Goal: Book appointment/travel/reservation

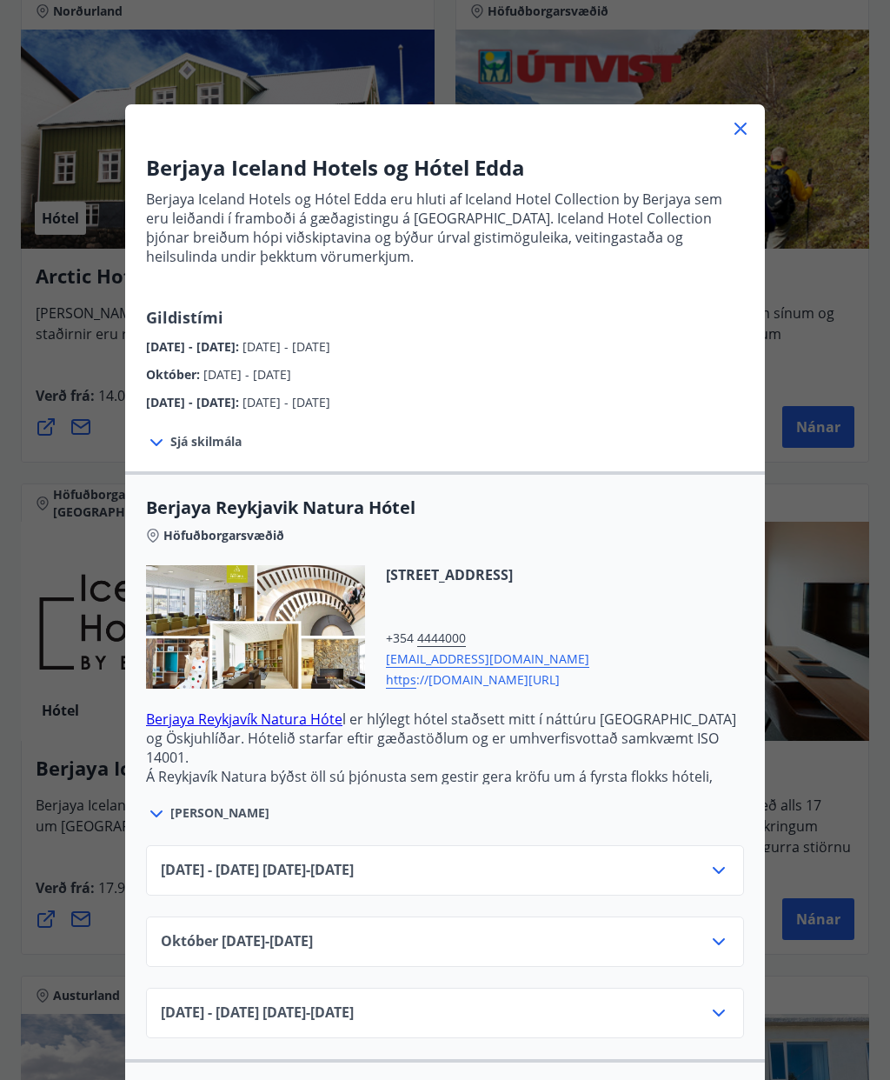
scroll to position [3316, 0]
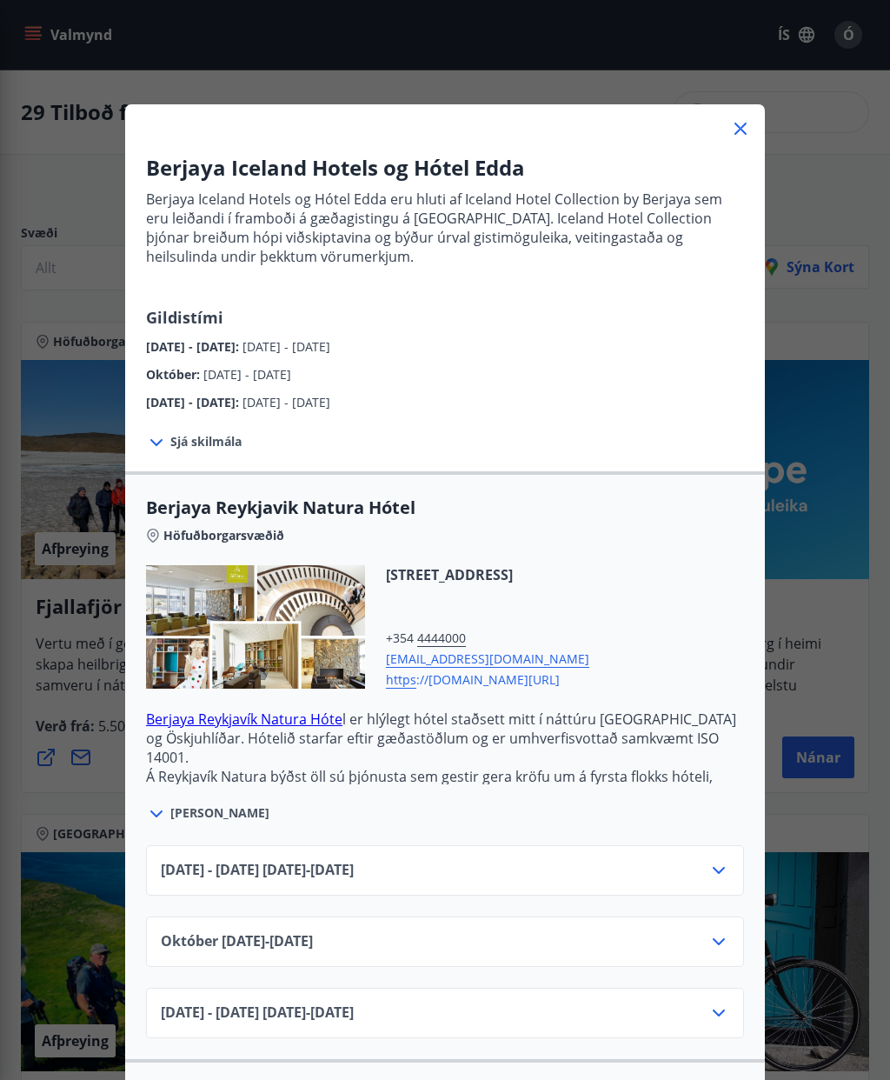
click at [736, 130] on icon at bounding box center [740, 128] width 21 height 21
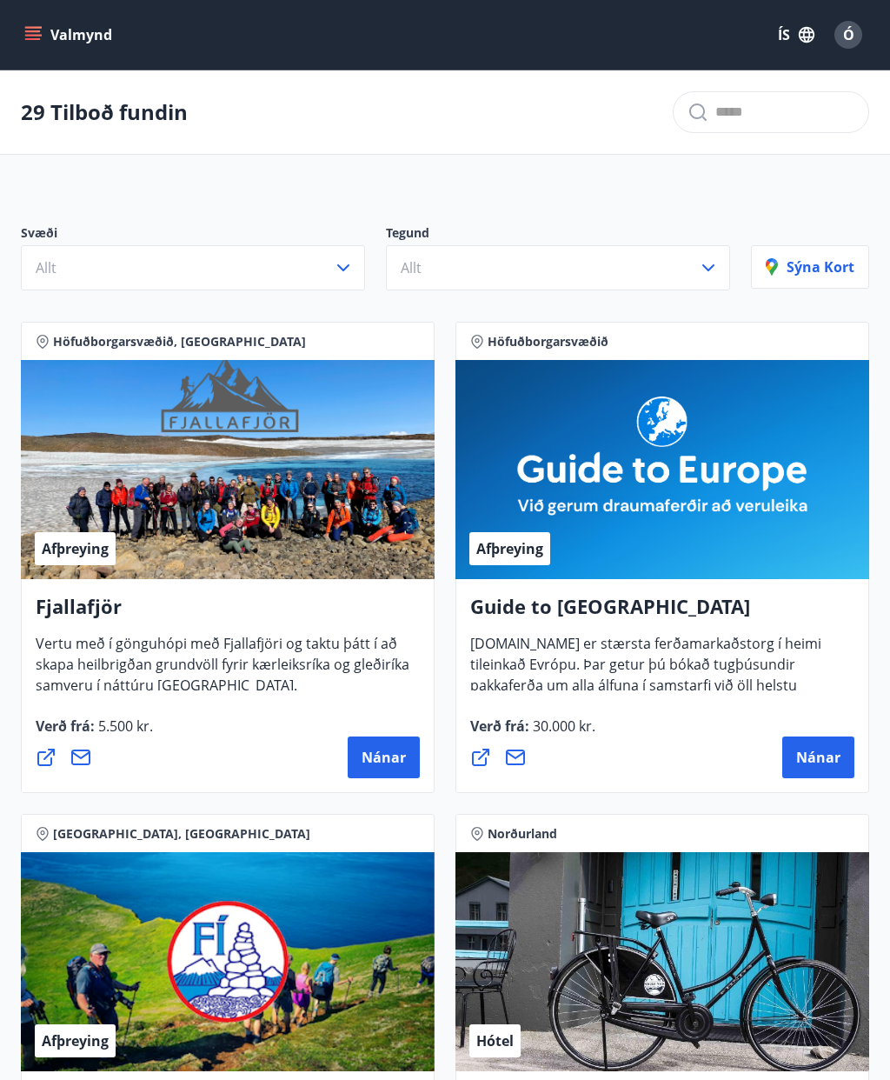
click at [43, 30] on button "Valmynd" at bounding box center [70, 34] width 98 height 31
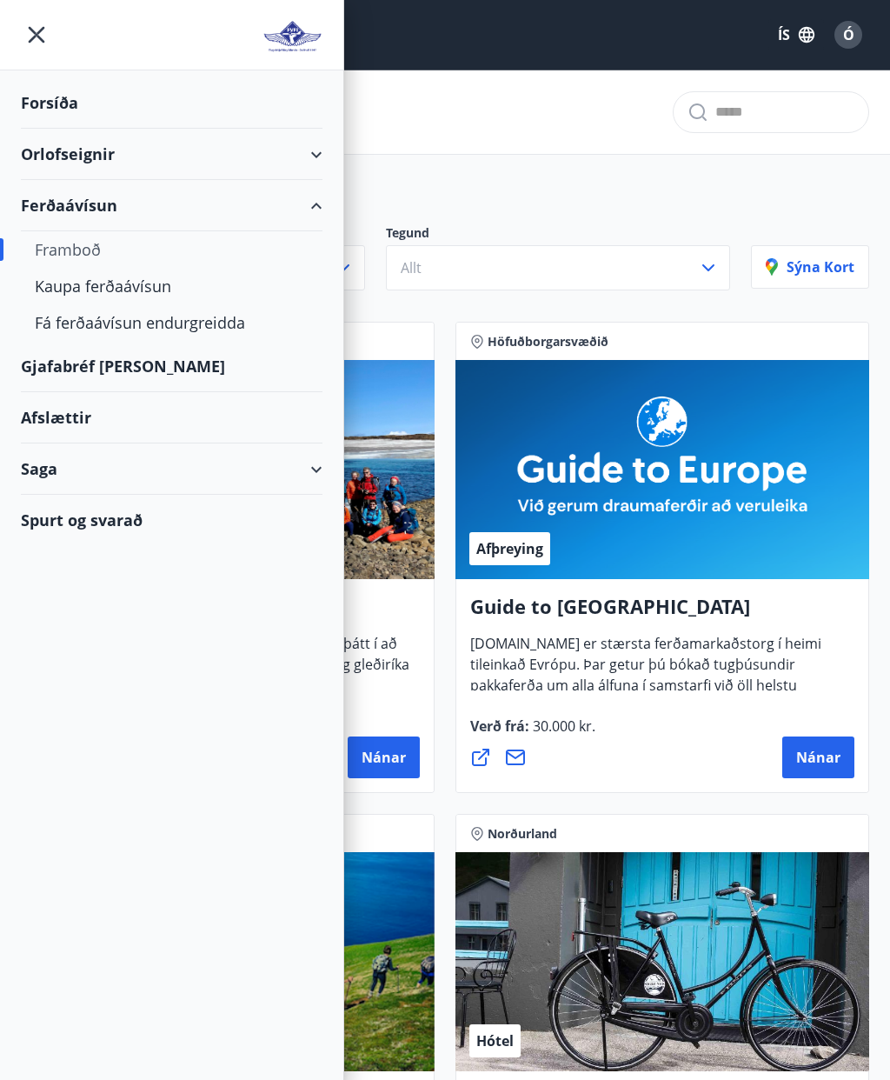
click at [103, 151] on div "Orlofseignir" at bounding box center [172, 154] width 302 height 51
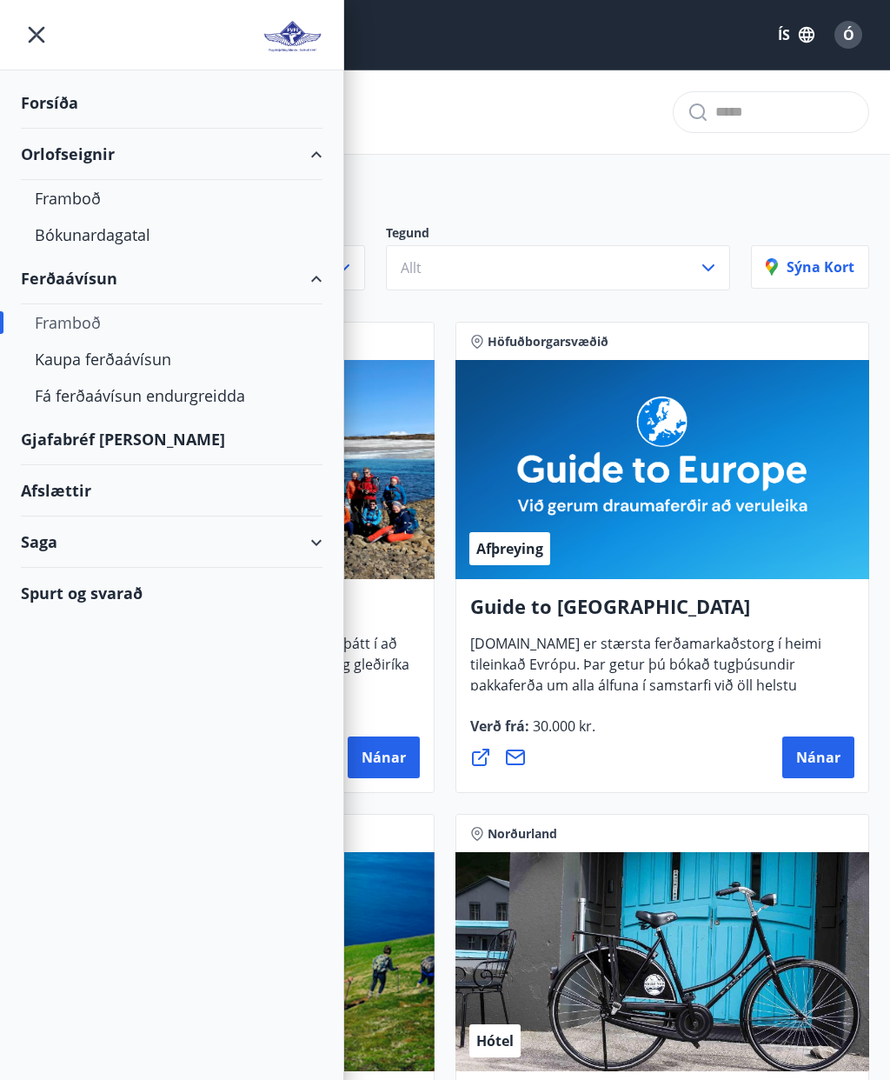
click at [105, 241] on div "Bókunardagatal" at bounding box center [172, 234] width 274 height 37
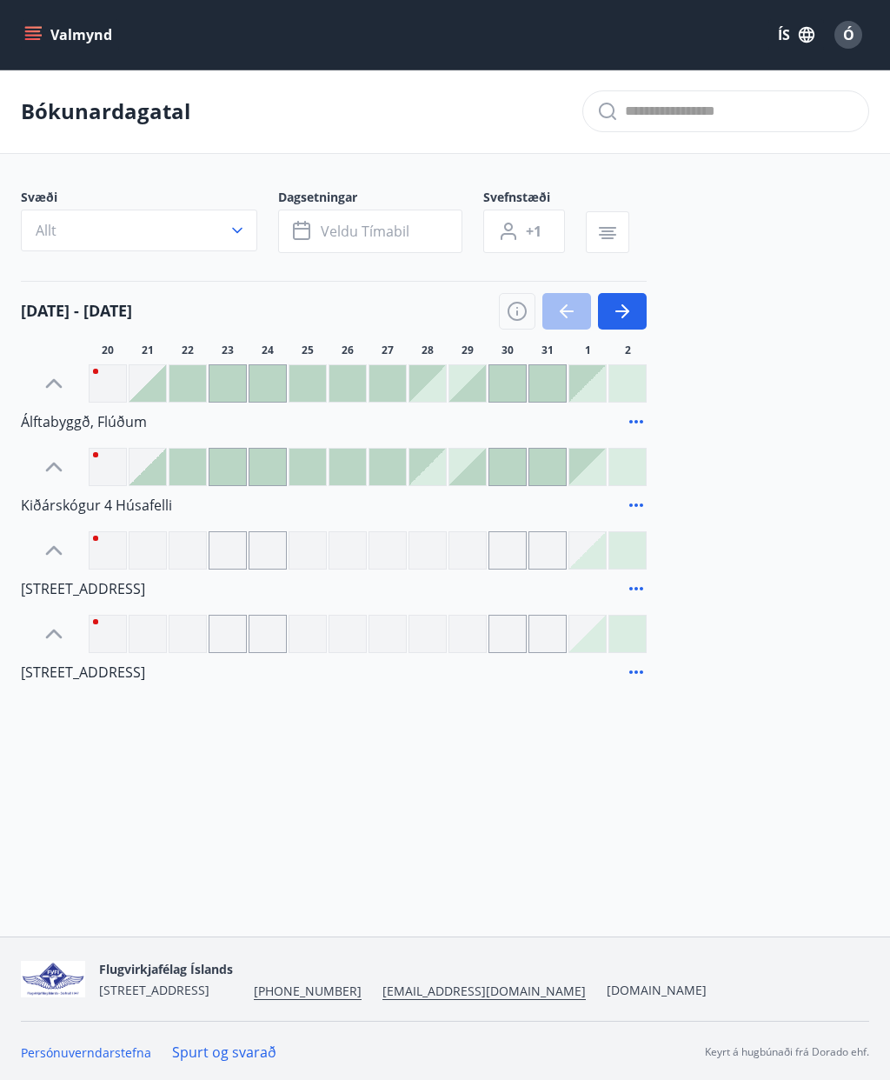
click at [635, 309] on button "button" at bounding box center [622, 311] width 49 height 37
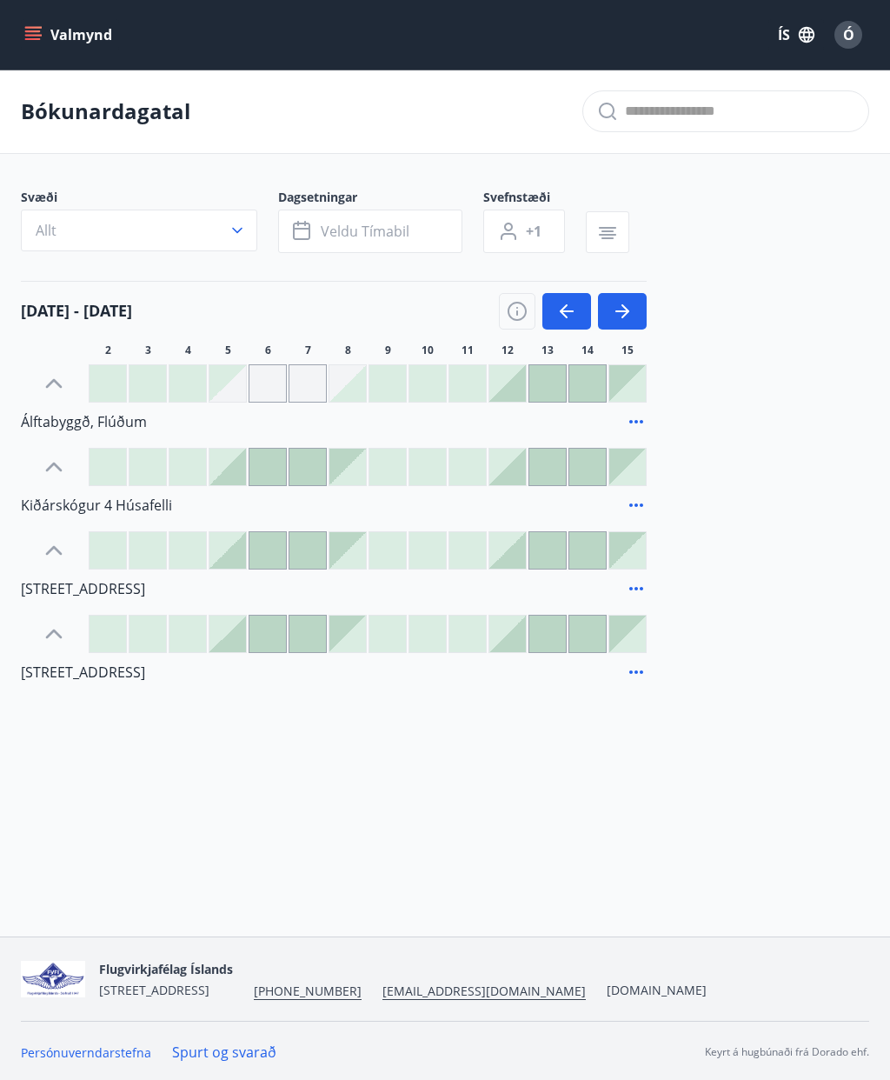
click at [633, 303] on button "button" at bounding box center [622, 311] width 49 height 37
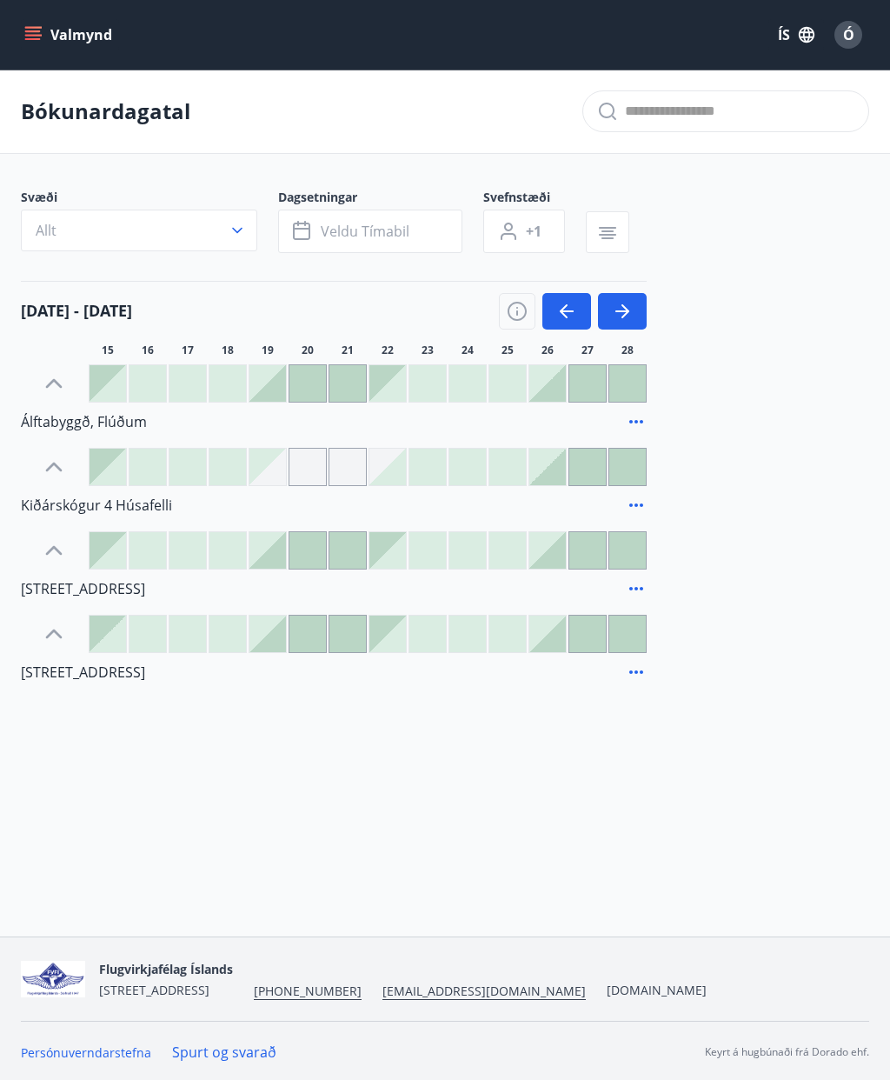
click at [635, 306] on button "button" at bounding box center [622, 311] width 49 height 37
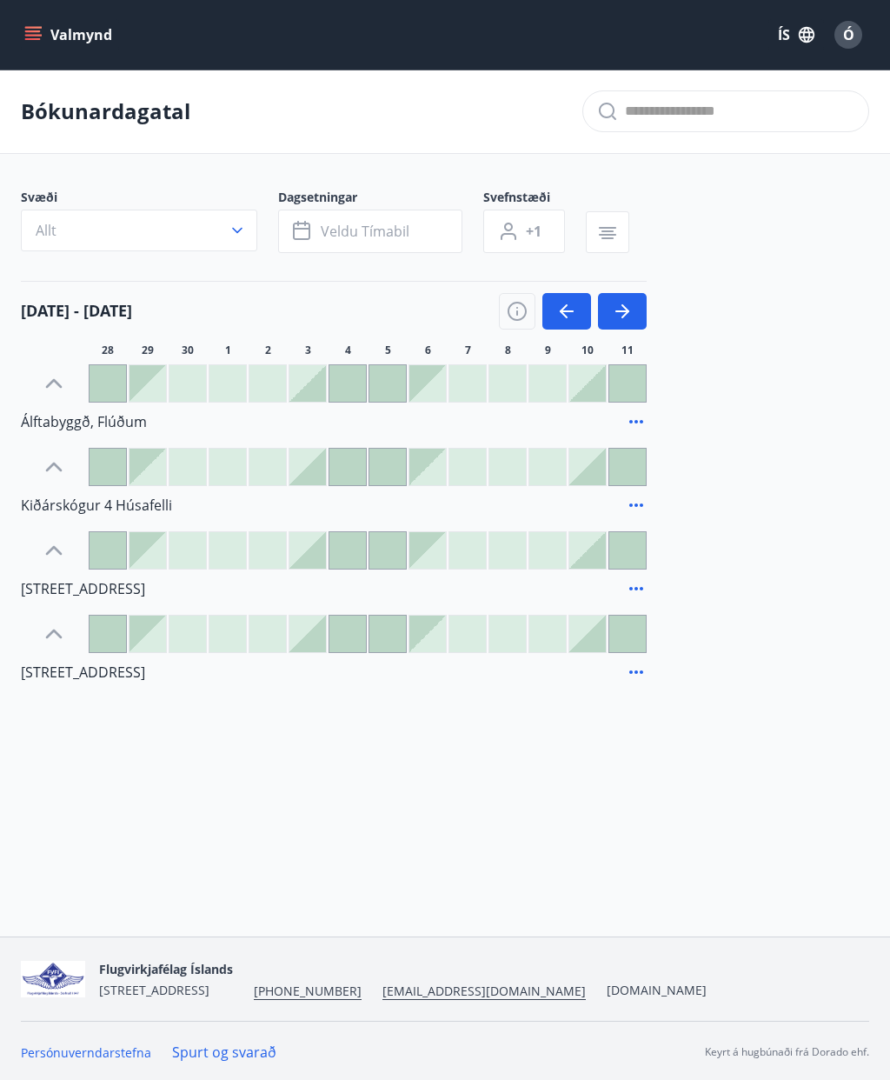
click at [628, 303] on icon "button" at bounding box center [622, 311] width 21 height 21
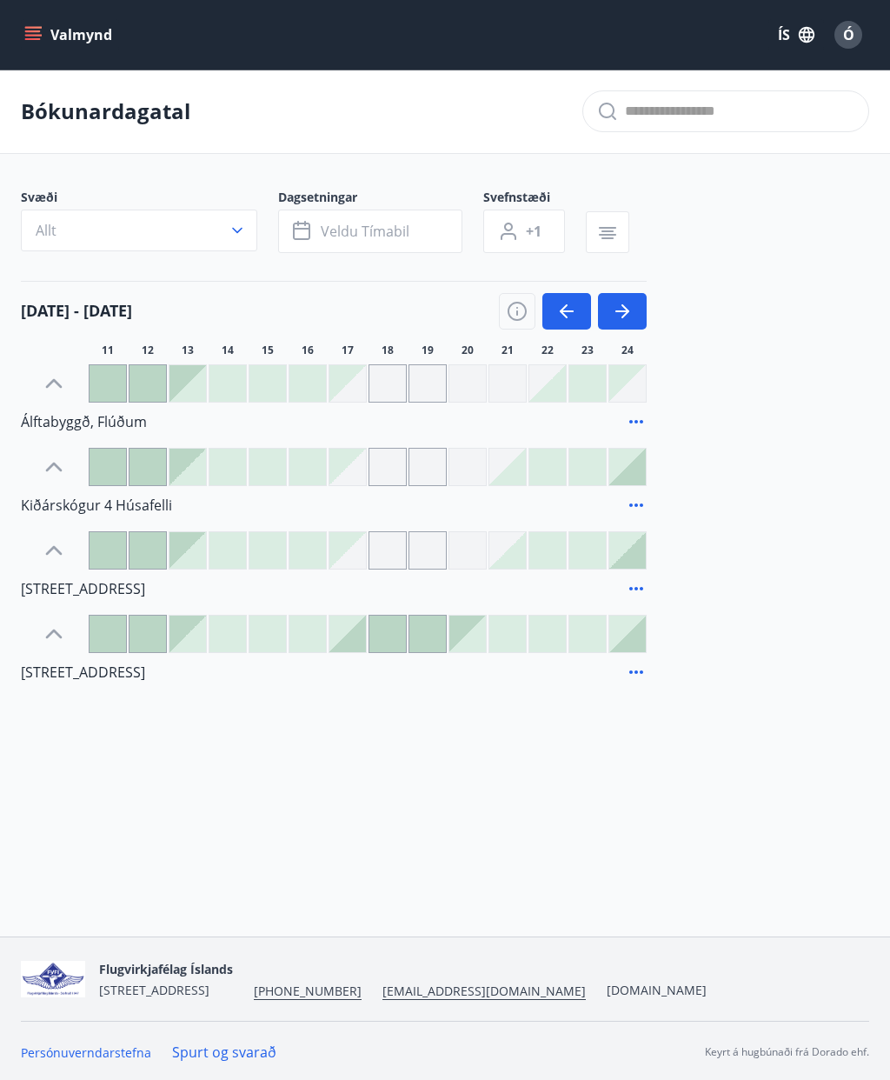
click at [39, 32] on icon "menu" at bounding box center [33, 31] width 16 height 2
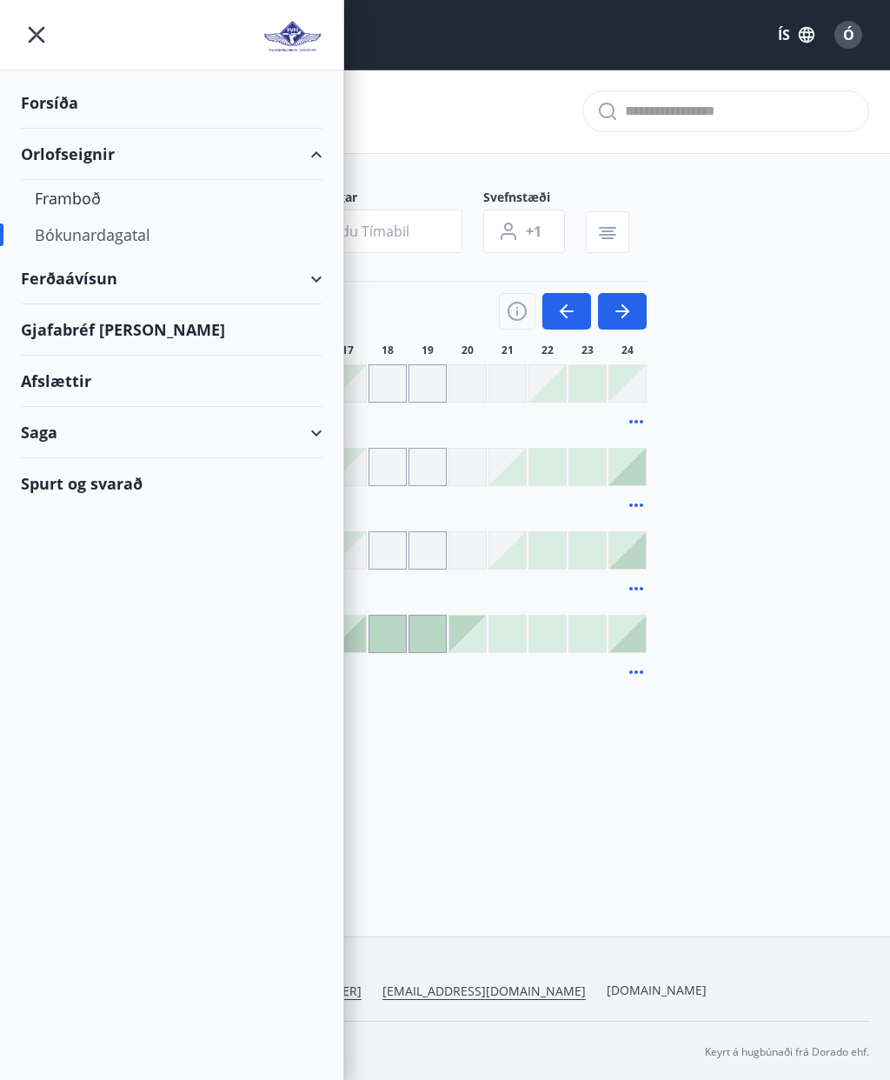
click at [140, 147] on div "Orlofseignir" at bounding box center [172, 154] width 302 height 51
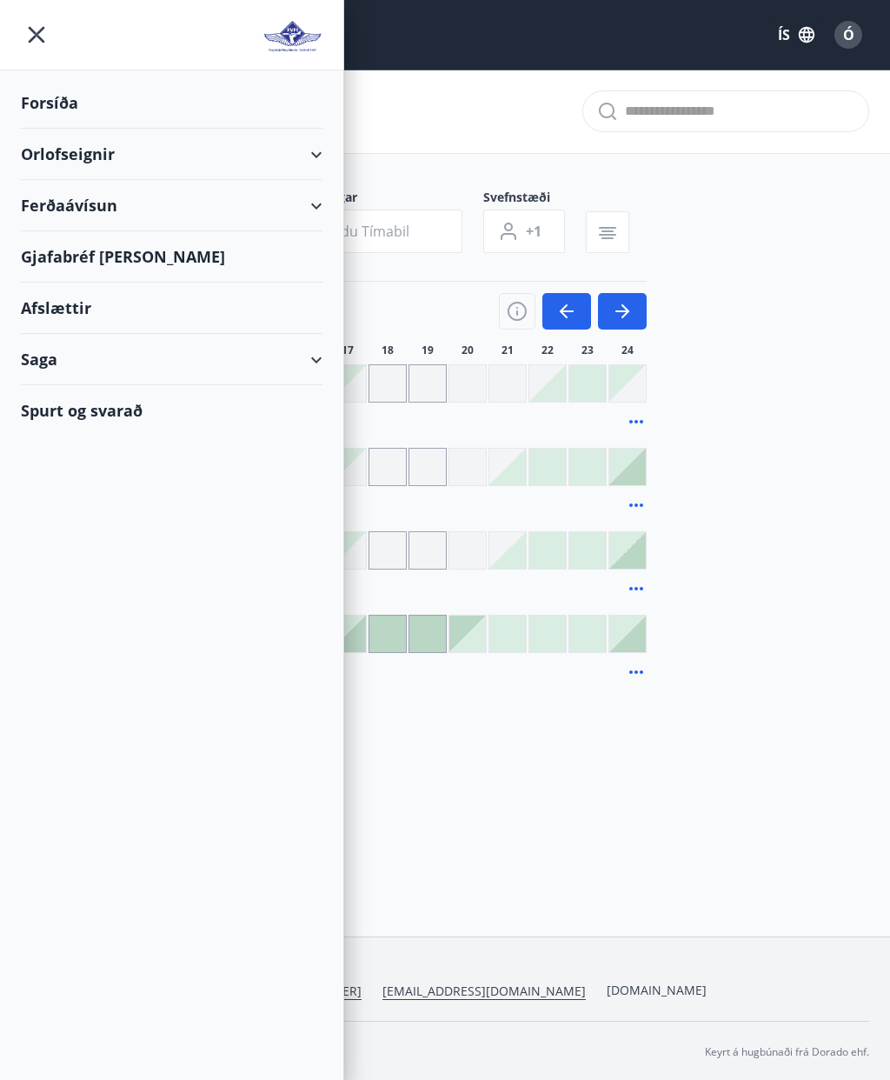
click at [321, 150] on div "Orlofseignir" at bounding box center [172, 154] width 302 height 51
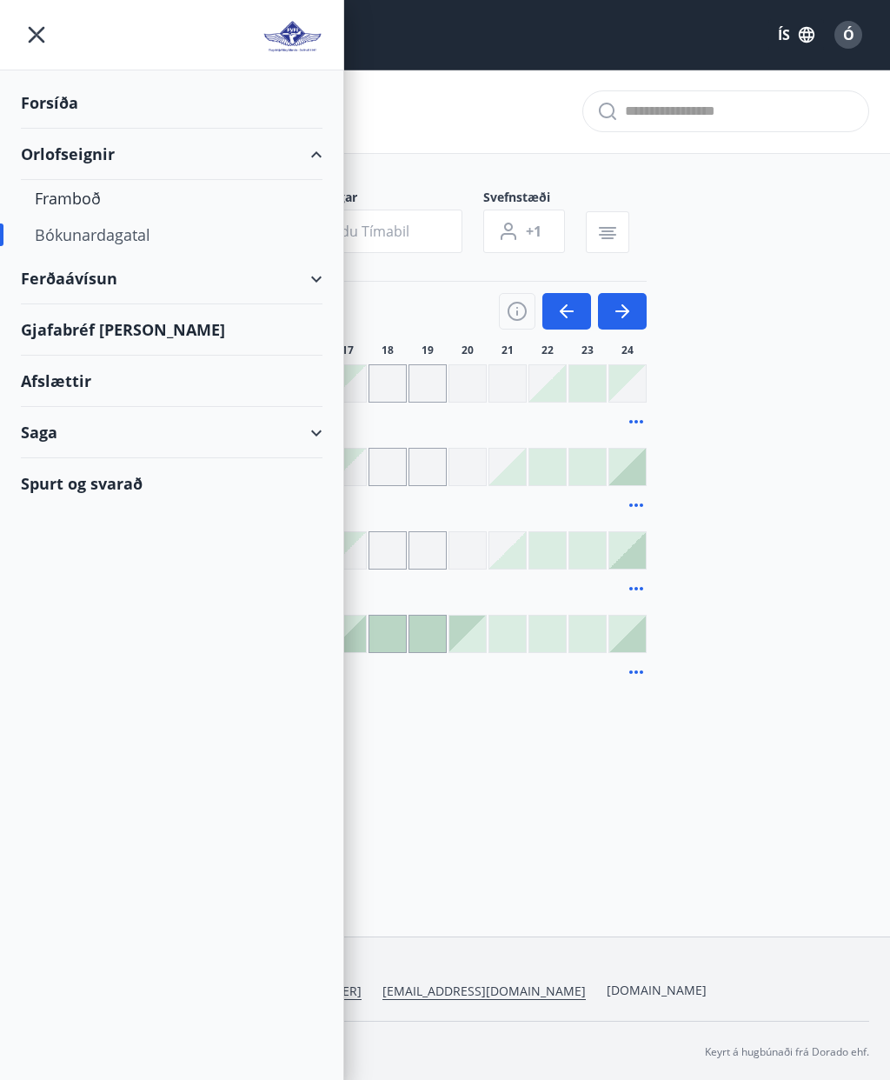
click at [86, 199] on div "Framboð" at bounding box center [172, 198] width 274 height 37
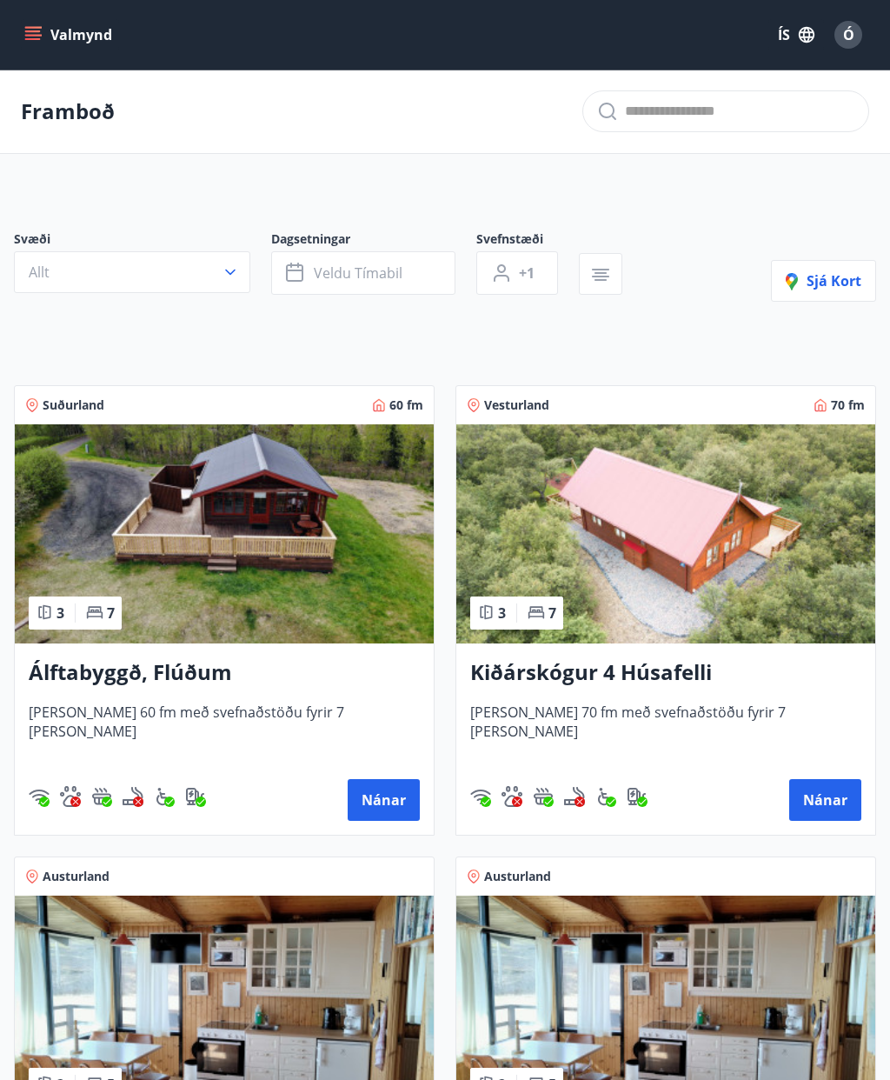
click at [42, 37] on button "Valmynd" at bounding box center [70, 34] width 98 height 31
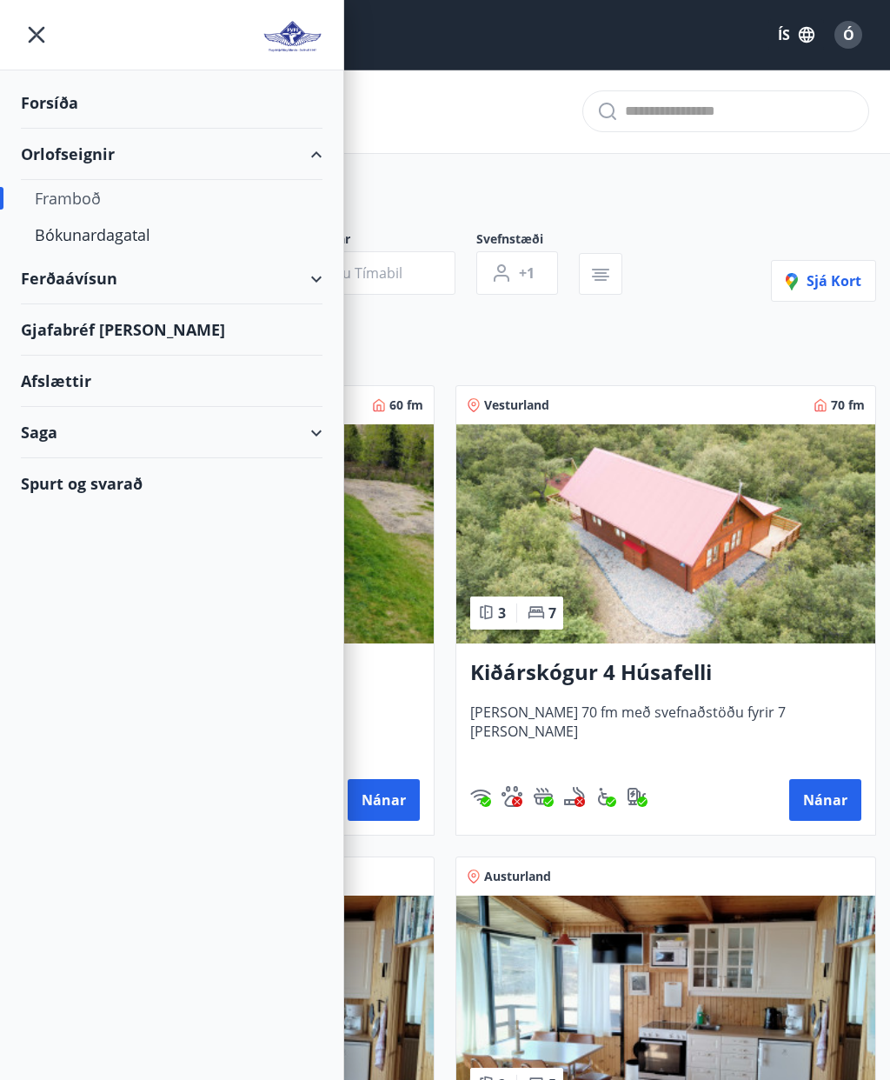
click at [112, 235] on div "Bókunardagatal" at bounding box center [172, 234] width 274 height 37
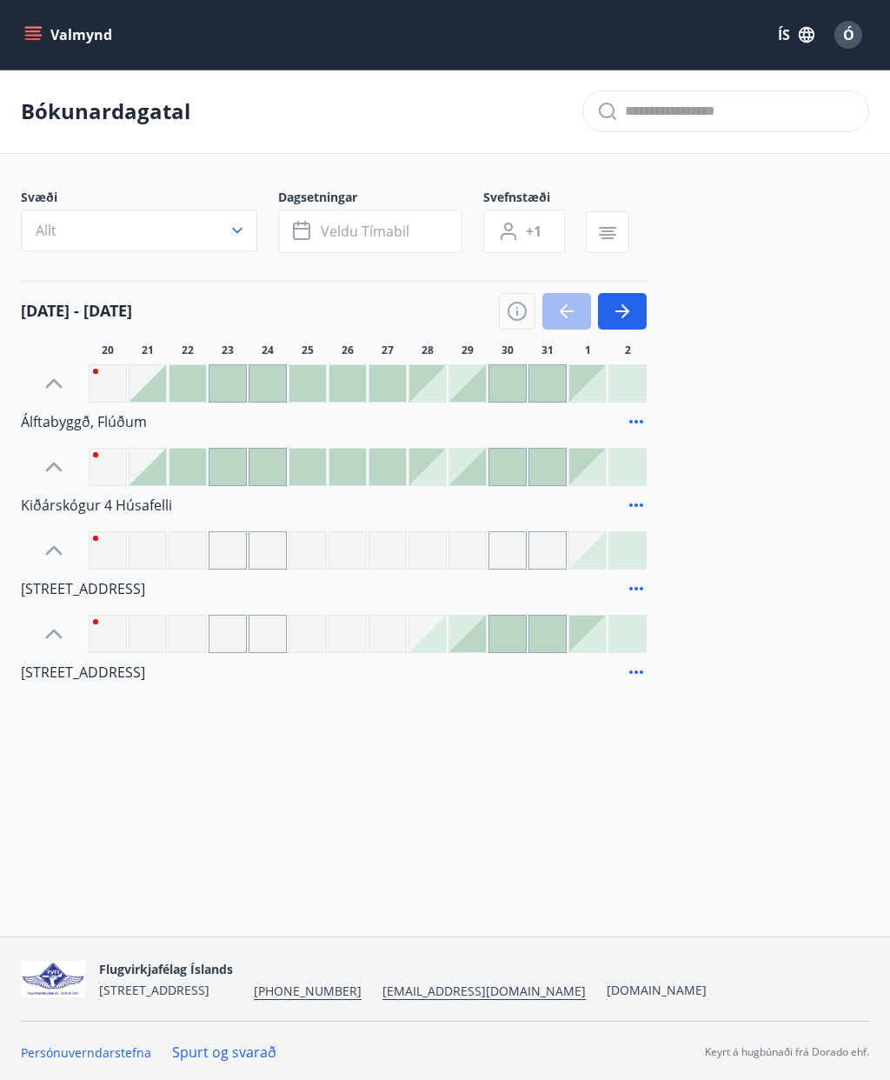
click at [633, 317] on button "button" at bounding box center [622, 311] width 49 height 37
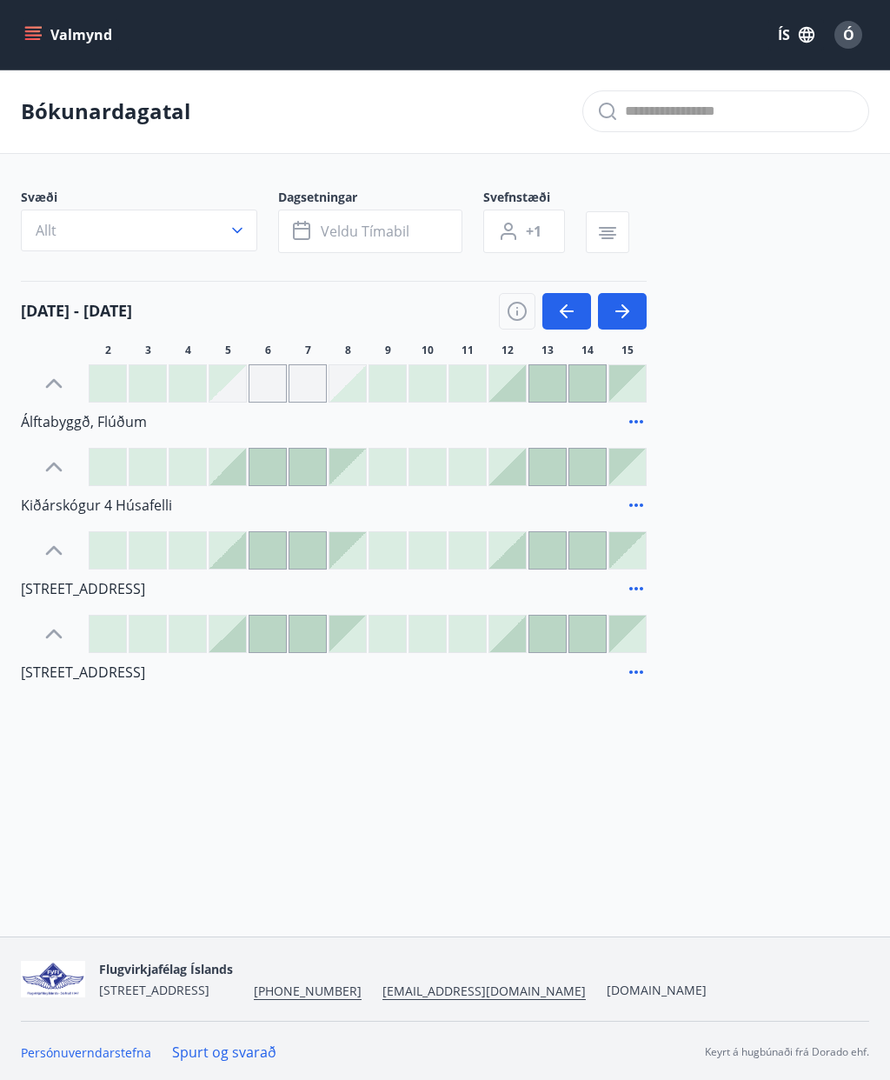
click at [625, 308] on icon "button" at bounding box center [625, 311] width 8 height 14
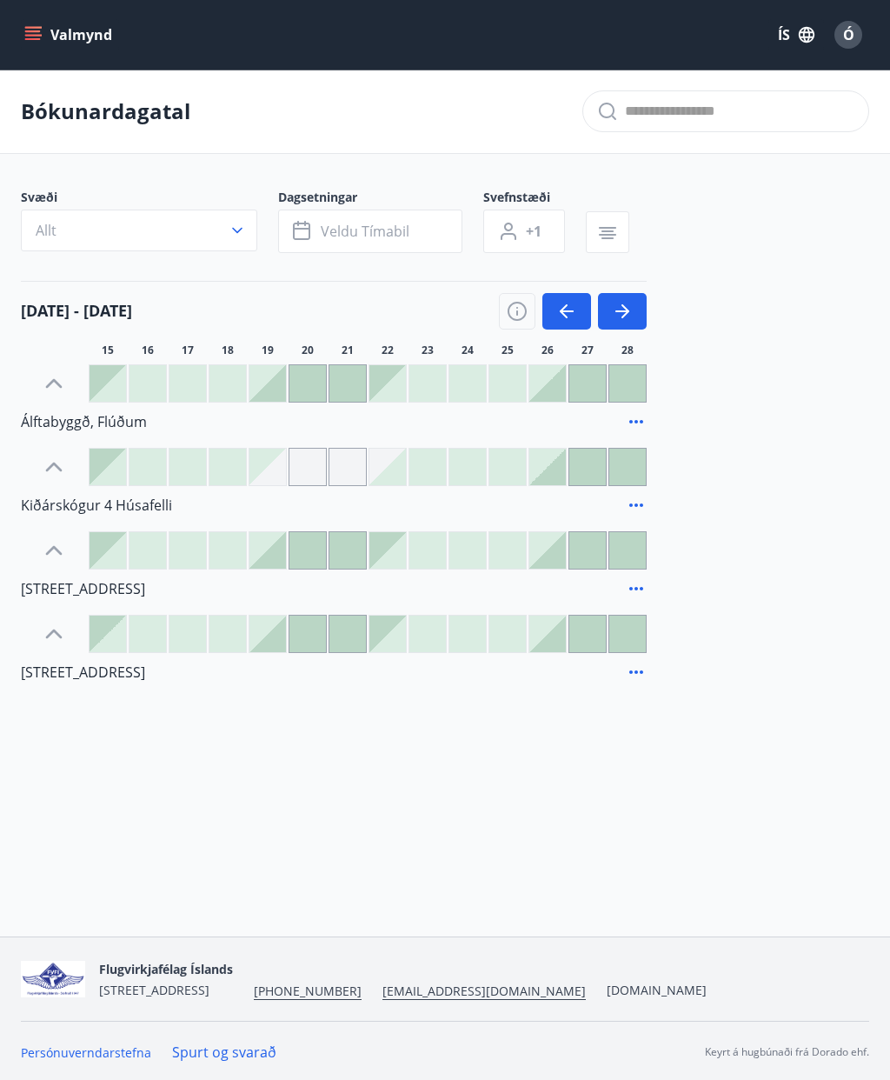
click at [635, 308] on button "button" at bounding box center [622, 311] width 49 height 37
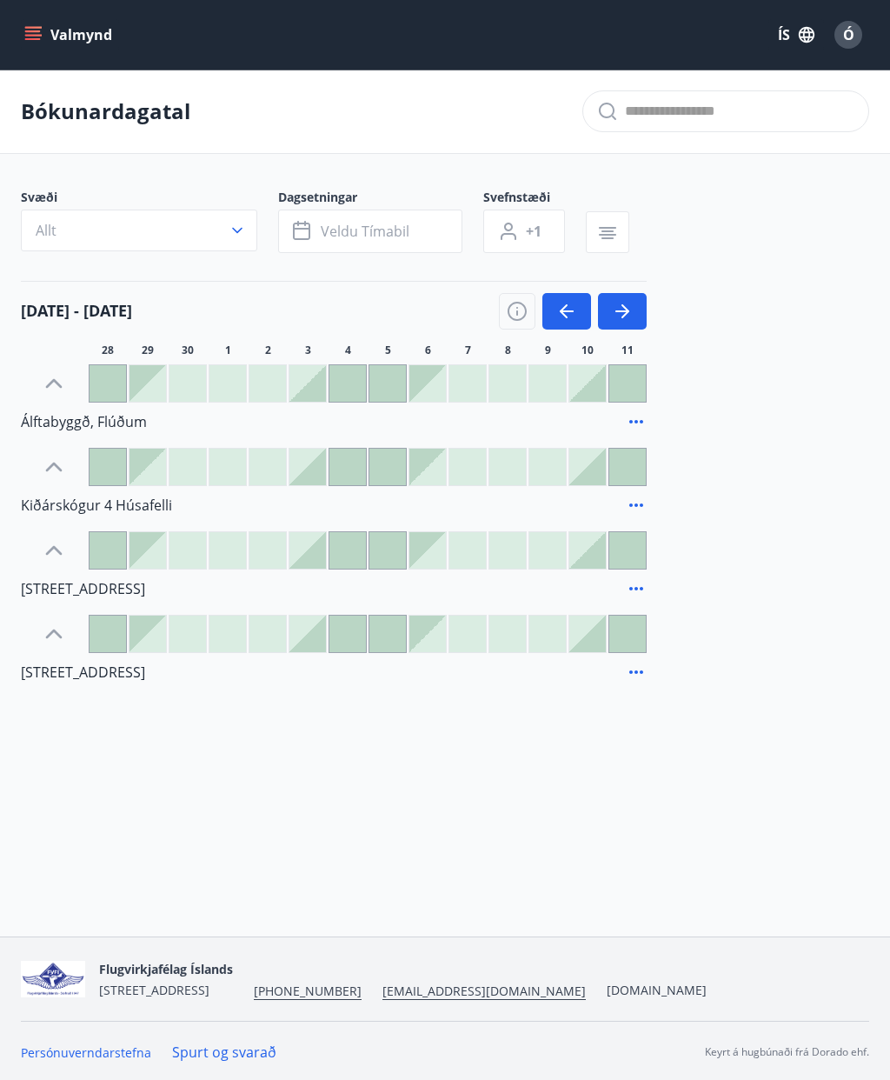
click at [631, 312] on icon "button" at bounding box center [622, 311] width 21 height 21
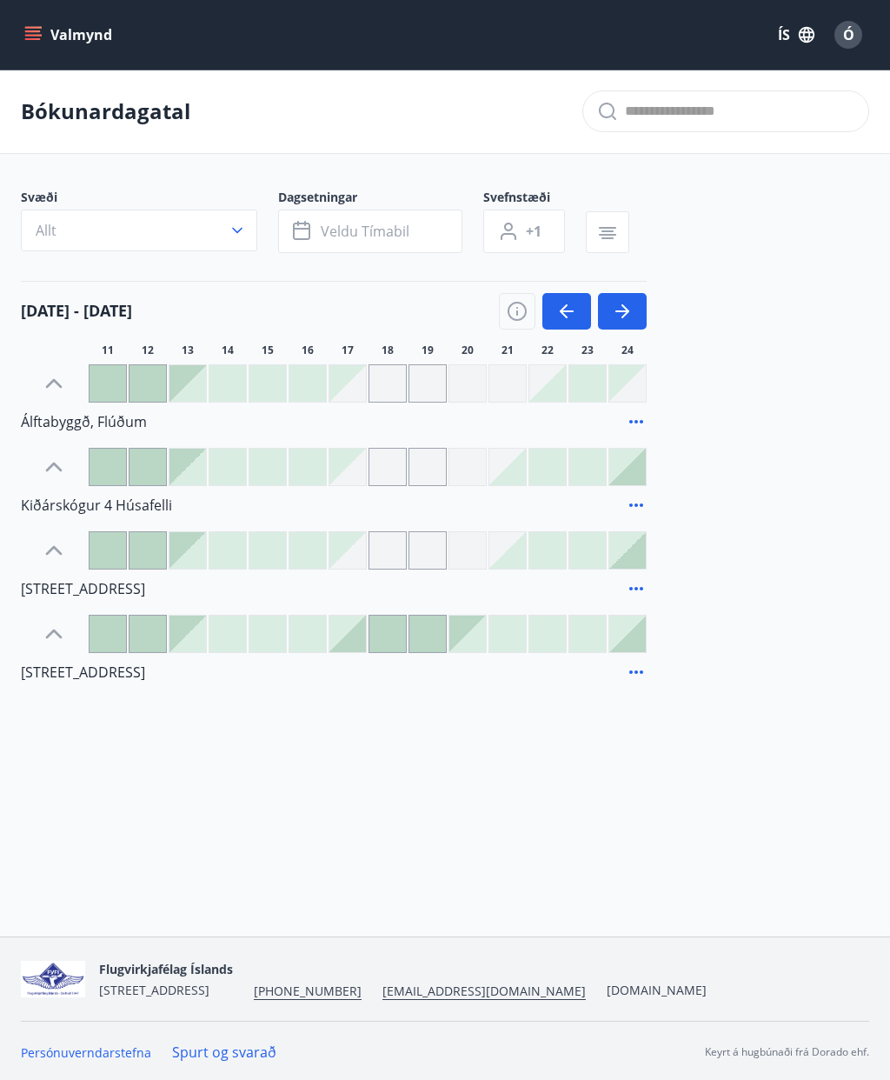
click at [621, 312] on icon "button" at bounding box center [622, 311] width 14 height 2
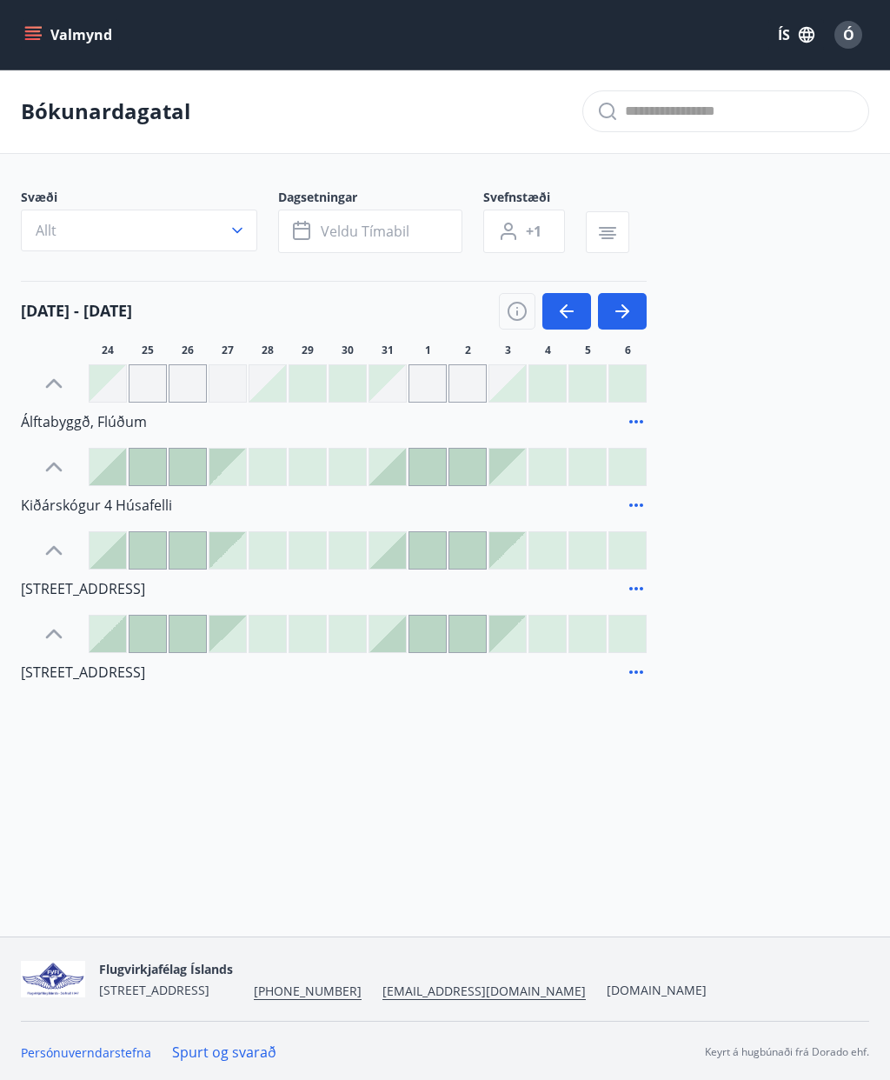
click at [117, 552] on div at bounding box center [108, 550] width 37 height 37
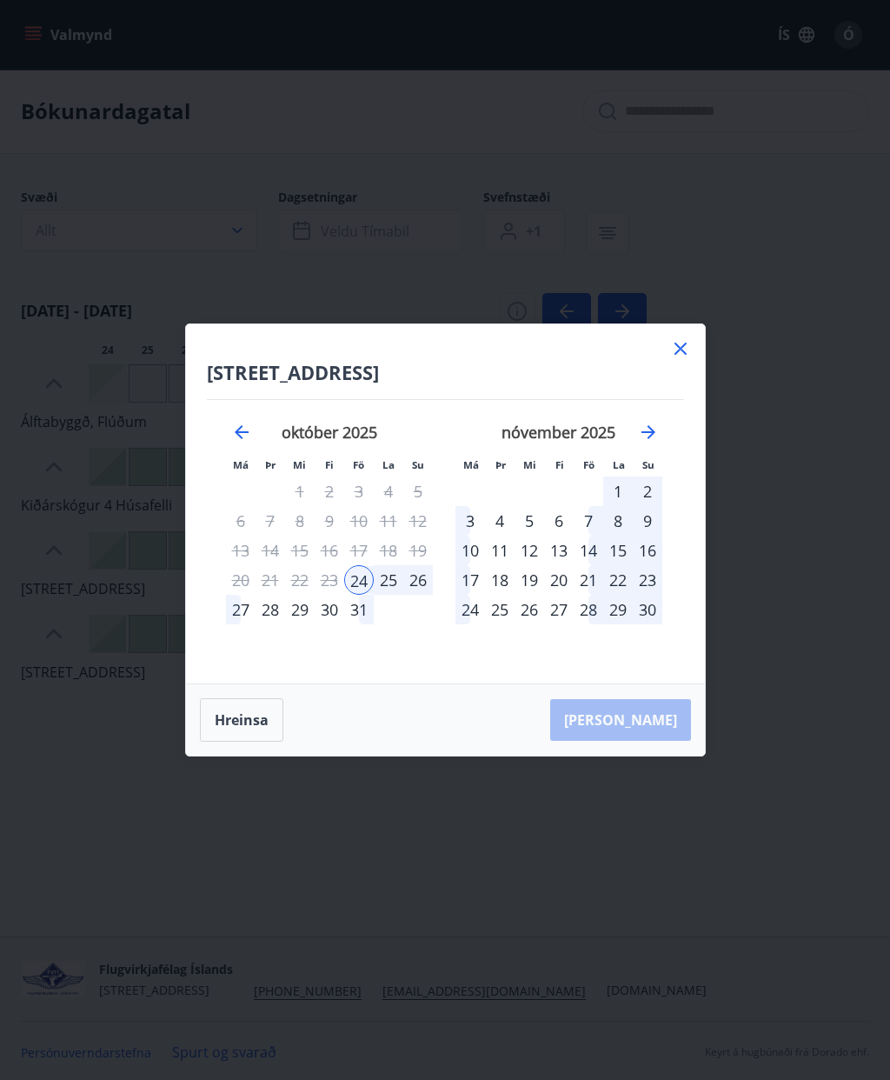
click at [244, 612] on div "27" at bounding box center [241, 610] width 30 height 30
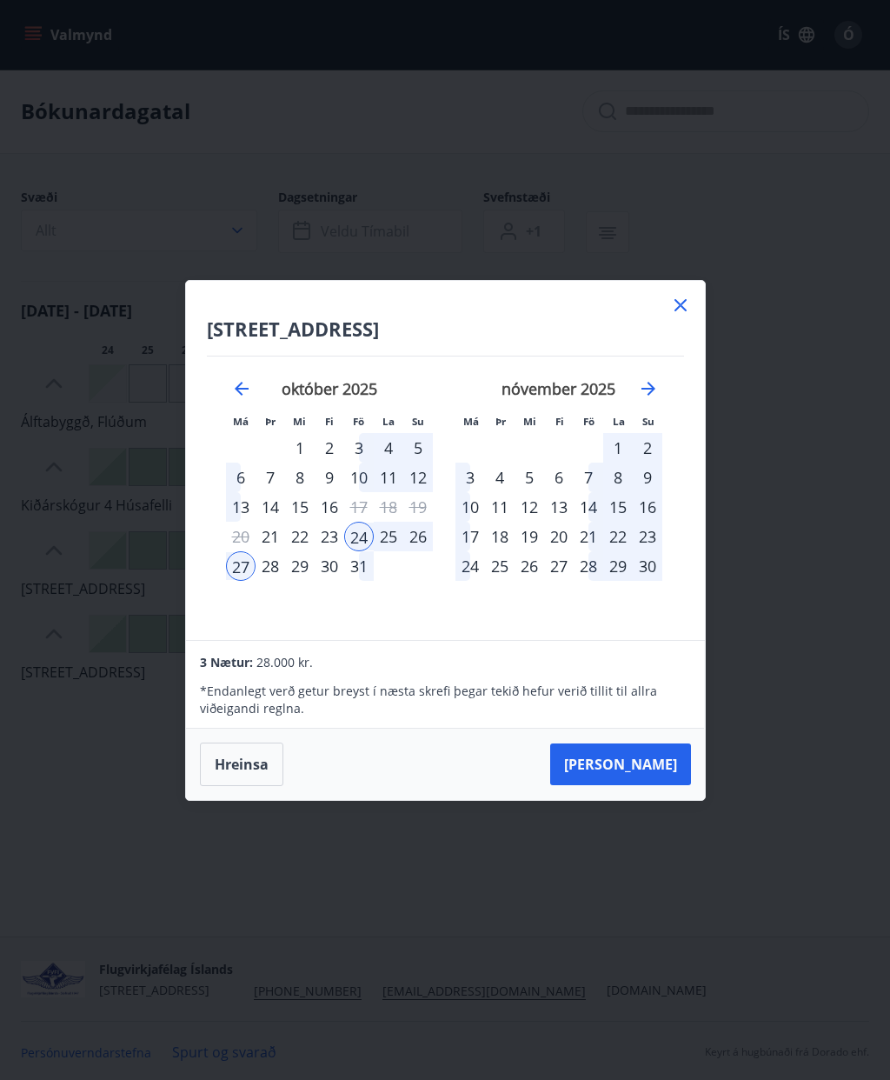
click at [642, 766] on button "Taka Frá" at bounding box center [620, 764] width 141 height 42
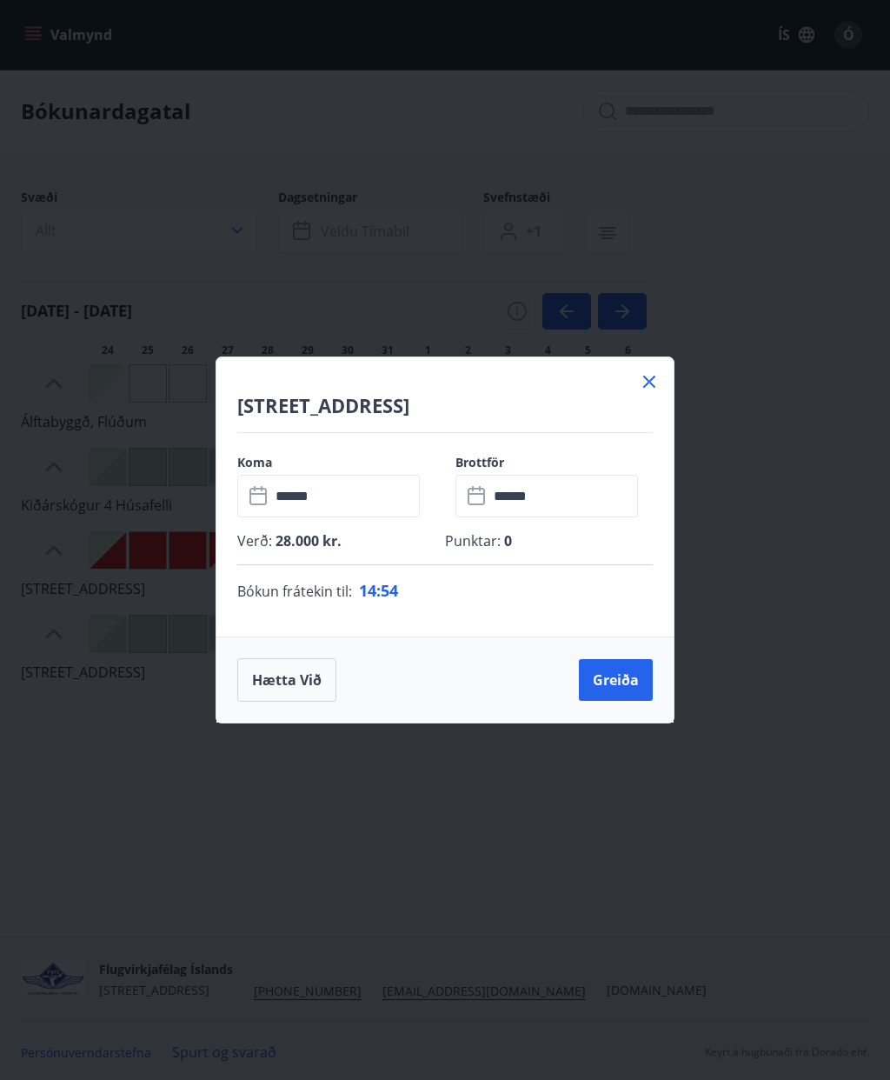
click at [628, 685] on button "Greiða" at bounding box center [616, 680] width 74 height 42
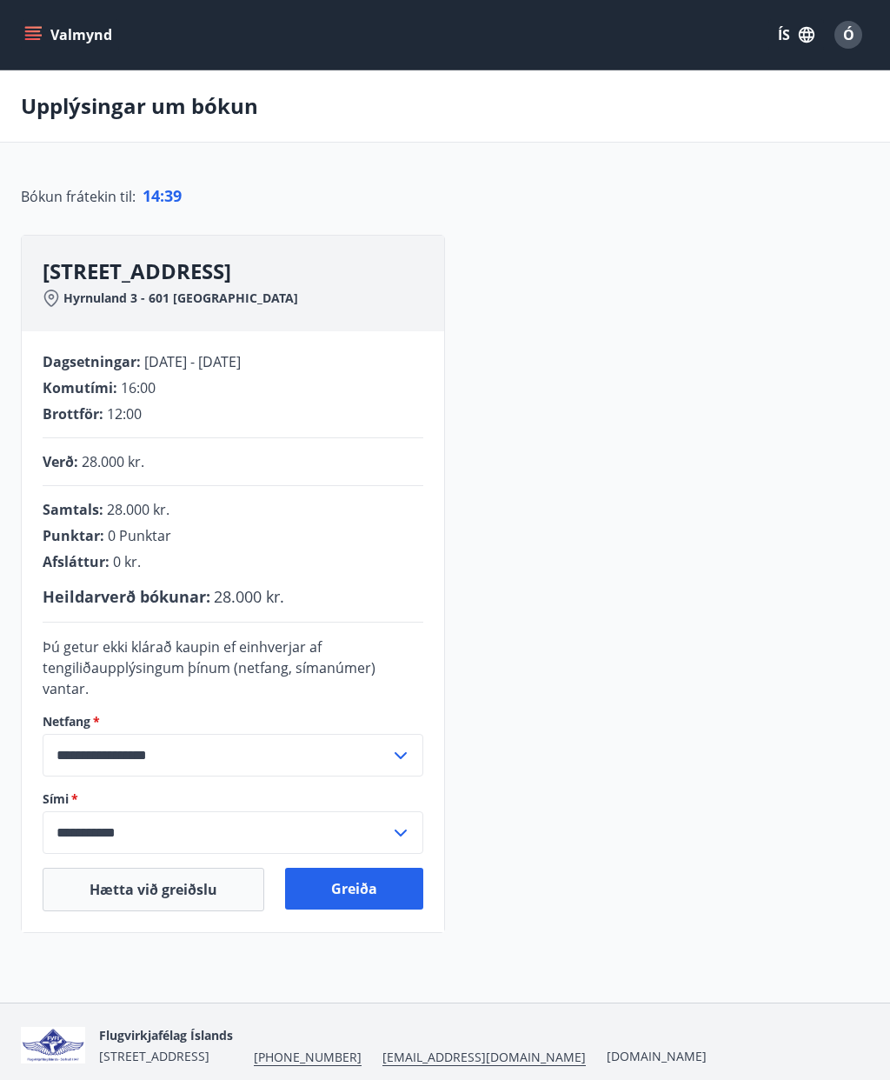
click at [354, 868] on button "Greiða" at bounding box center [354, 888] width 138 height 42
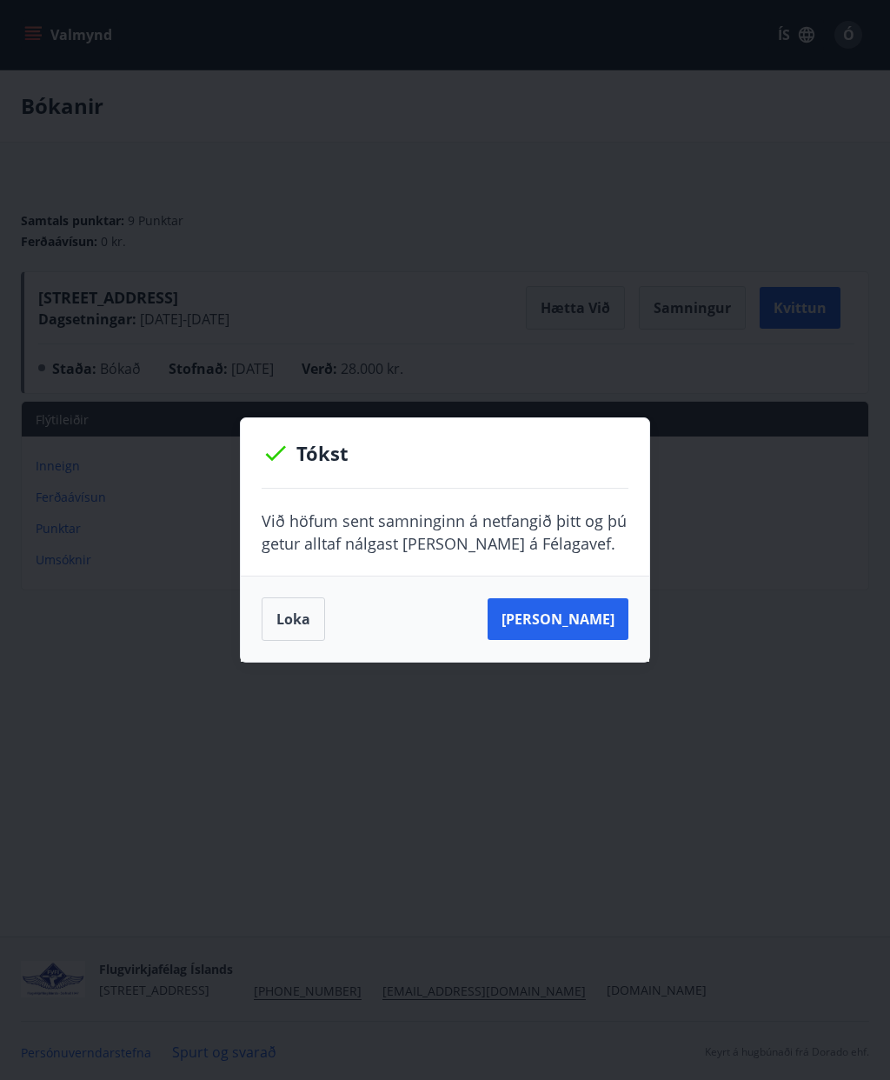
click at [574, 615] on button "[PERSON_NAME]" at bounding box center [558, 619] width 141 height 42
